Goal: Information Seeking & Learning: Learn about a topic

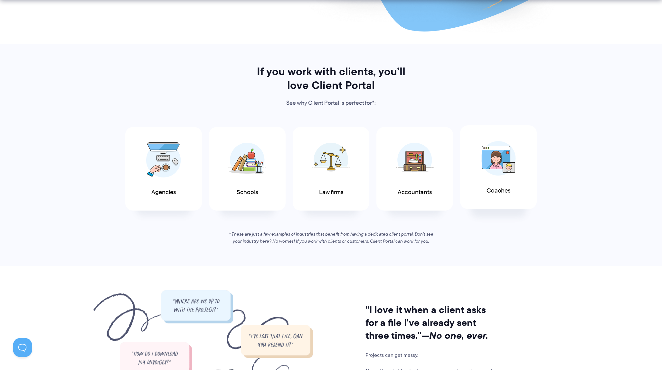
scroll to position [274, 0]
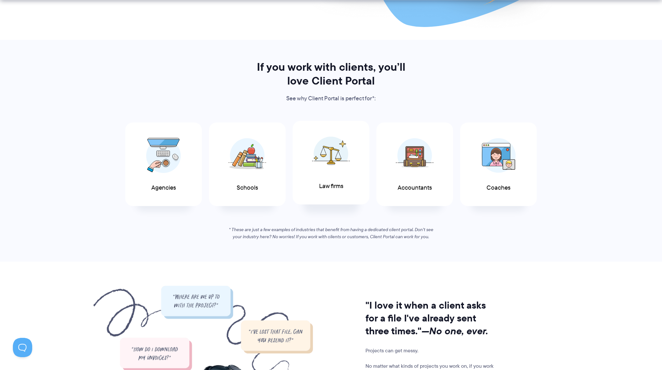
click at [327, 184] on span "Law firms" at bounding box center [331, 186] width 24 height 7
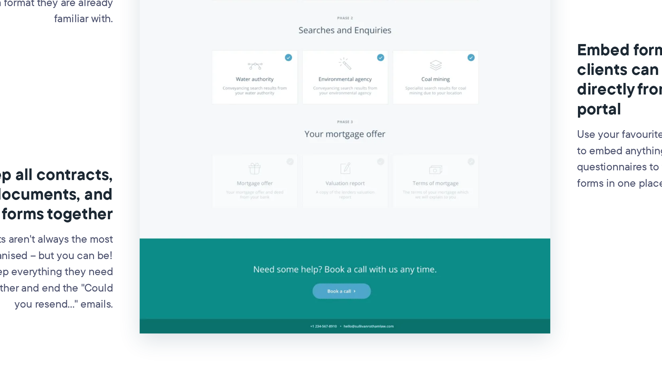
scroll to position [119, 0]
